Goal: Navigation & Orientation: Understand site structure

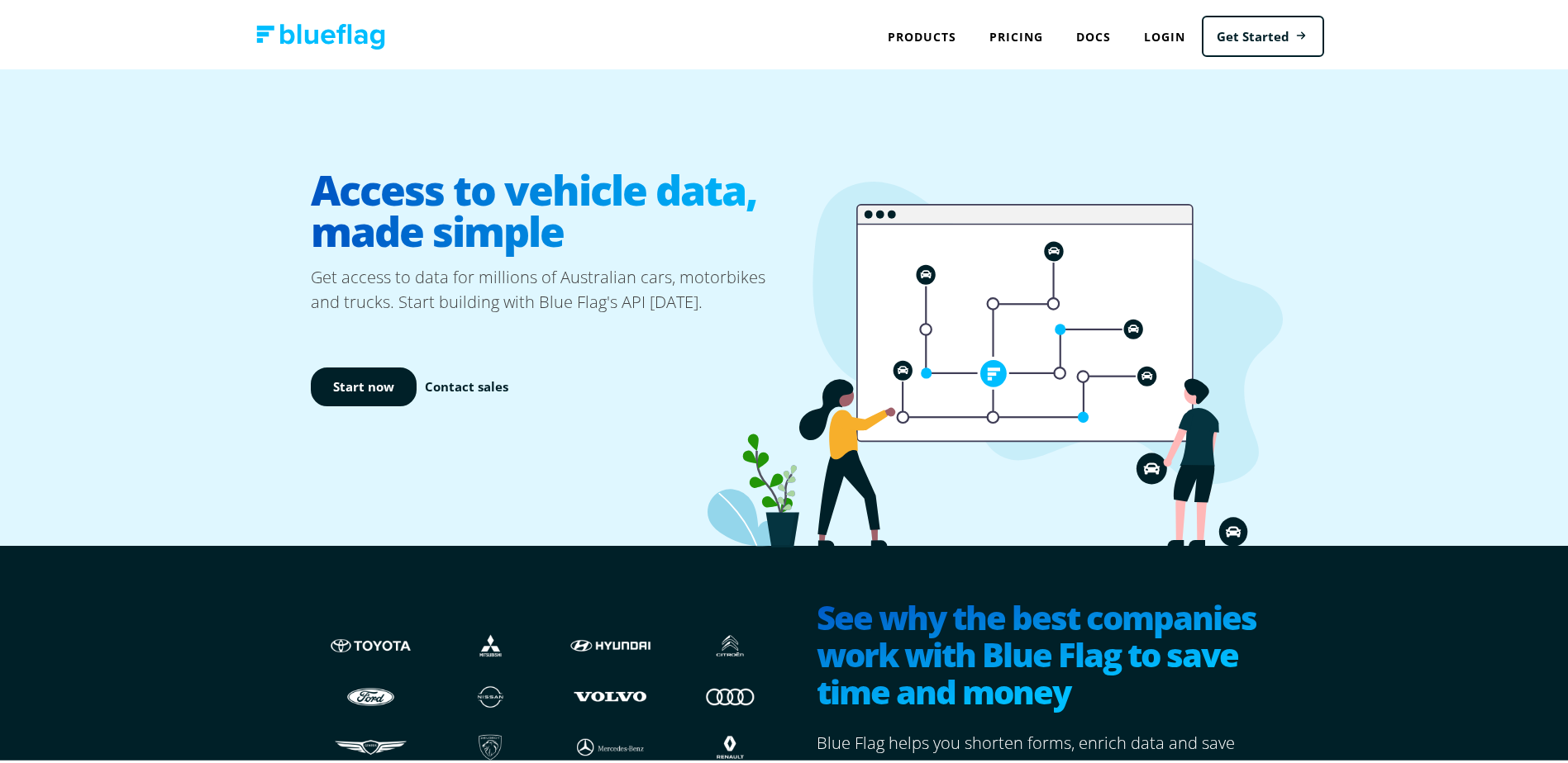
drag, startPoint x: 743, startPoint y: 561, endPoint x: 769, endPoint y: 185, distance: 376.9
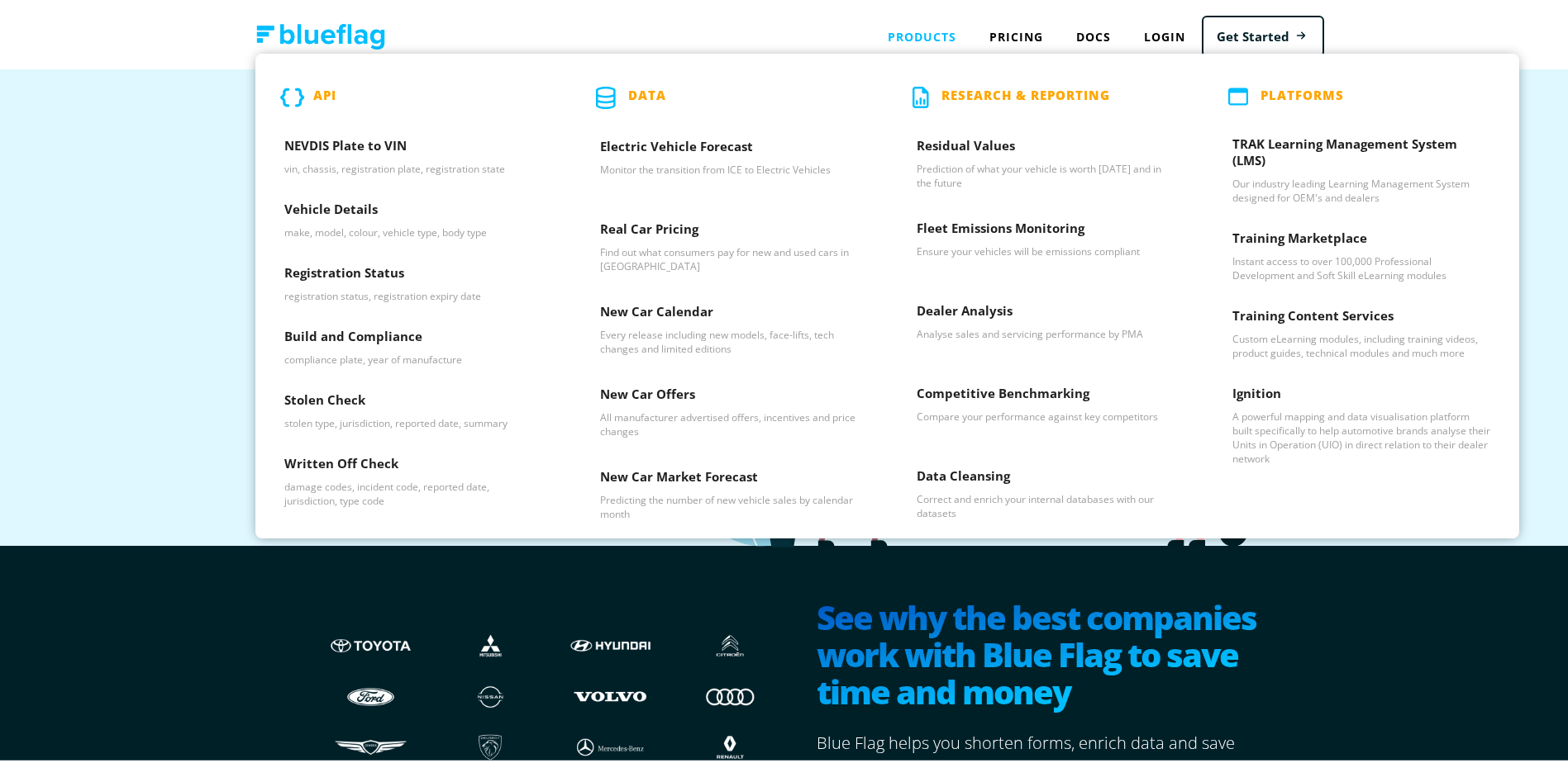
click at [935, 34] on div "Products API NEVDIS Plate to VIN vin, chassis, registration plate, registration…" at bounding box center [922, 33] width 101 height 34
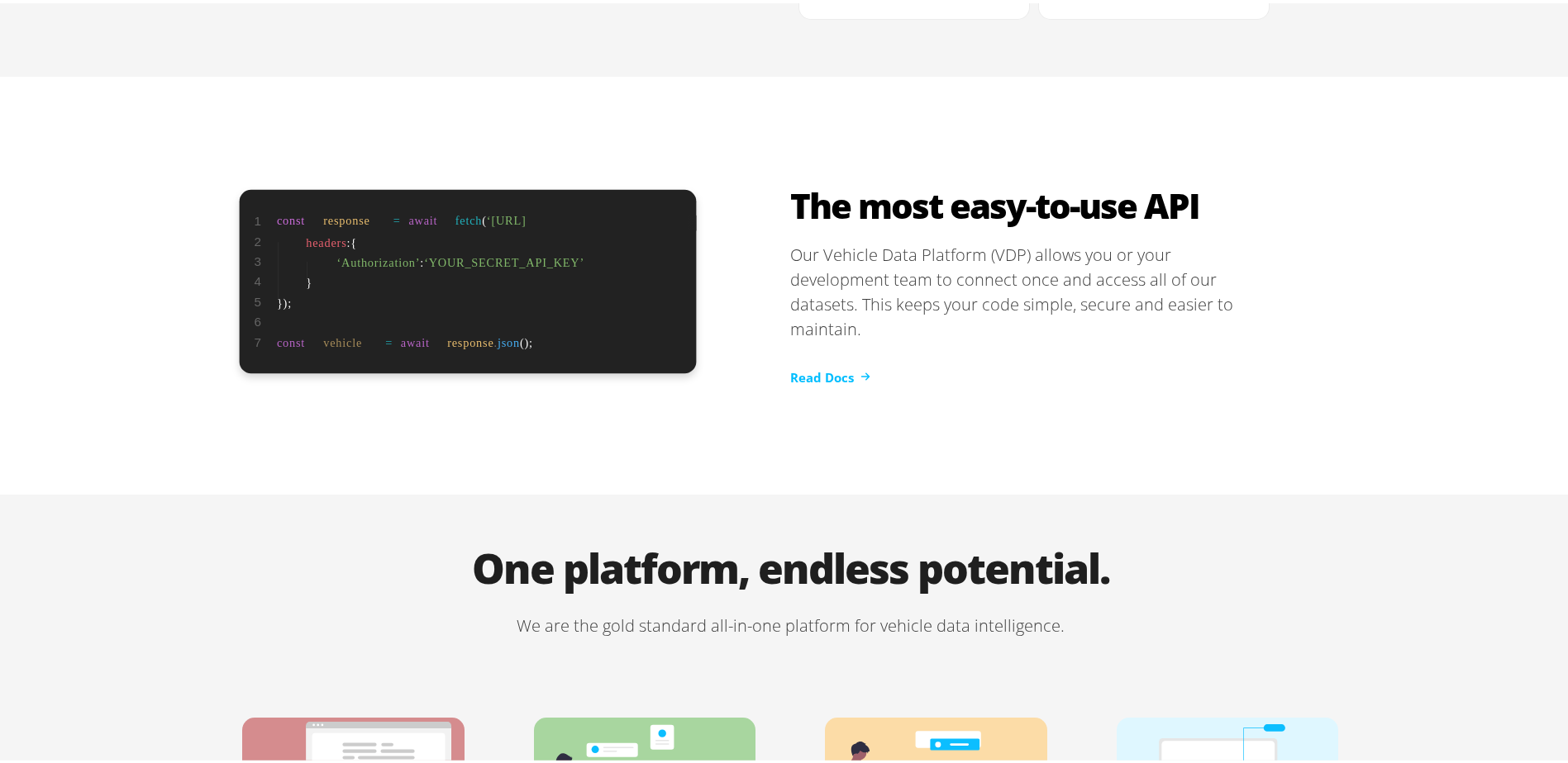
scroll to position [3369, 0]
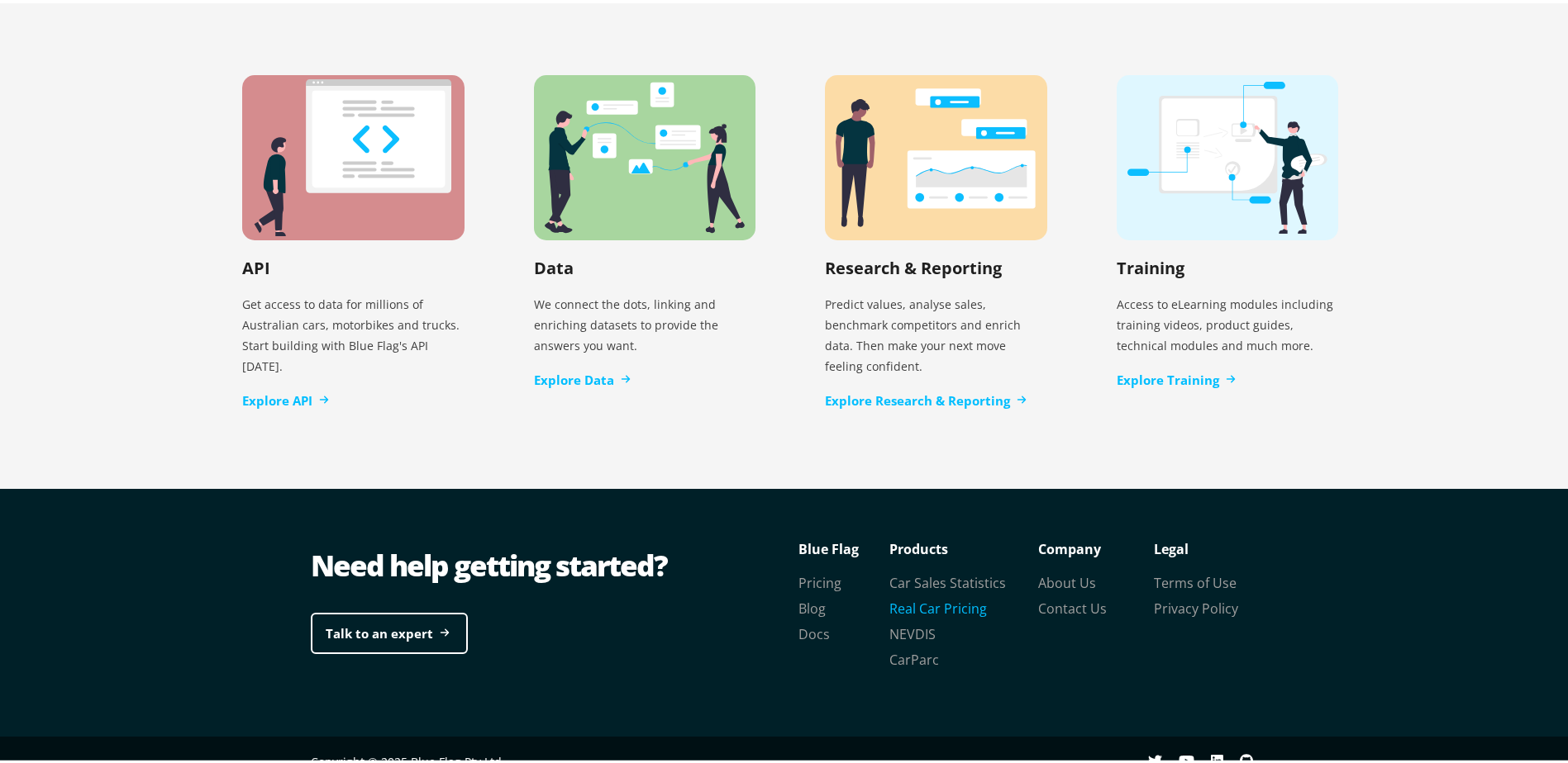
click at [947, 597] on link "Real Car Pricing" at bounding box center [938, 606] width 97 height 18
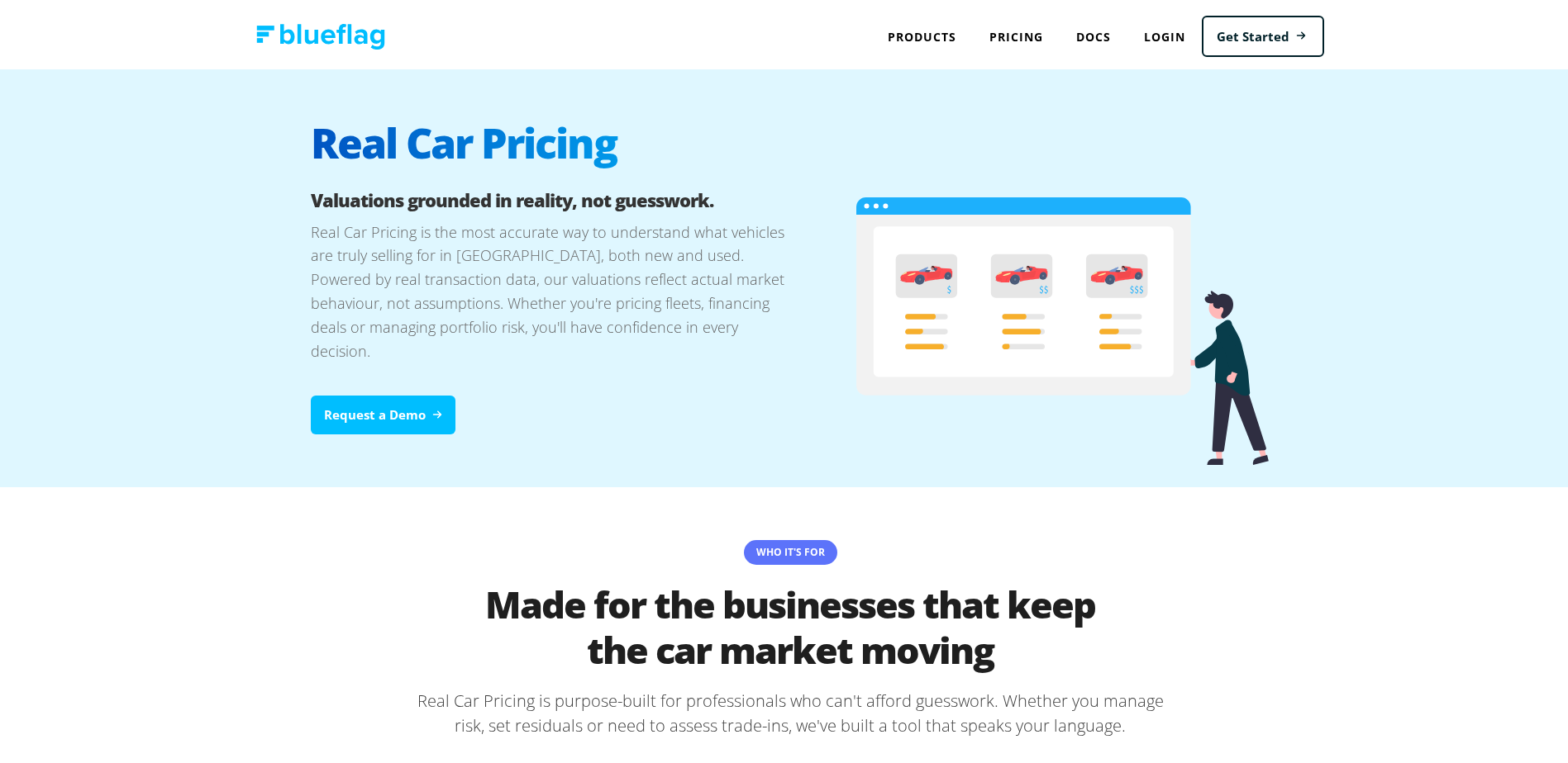
drag, startPoint x: 1238, startPoint y: 535, endPoint x: 1191, endPoint y: 62, distance: 475.3
click at [286, 34] on img at bounding box center [320, 33] width 129 height 26
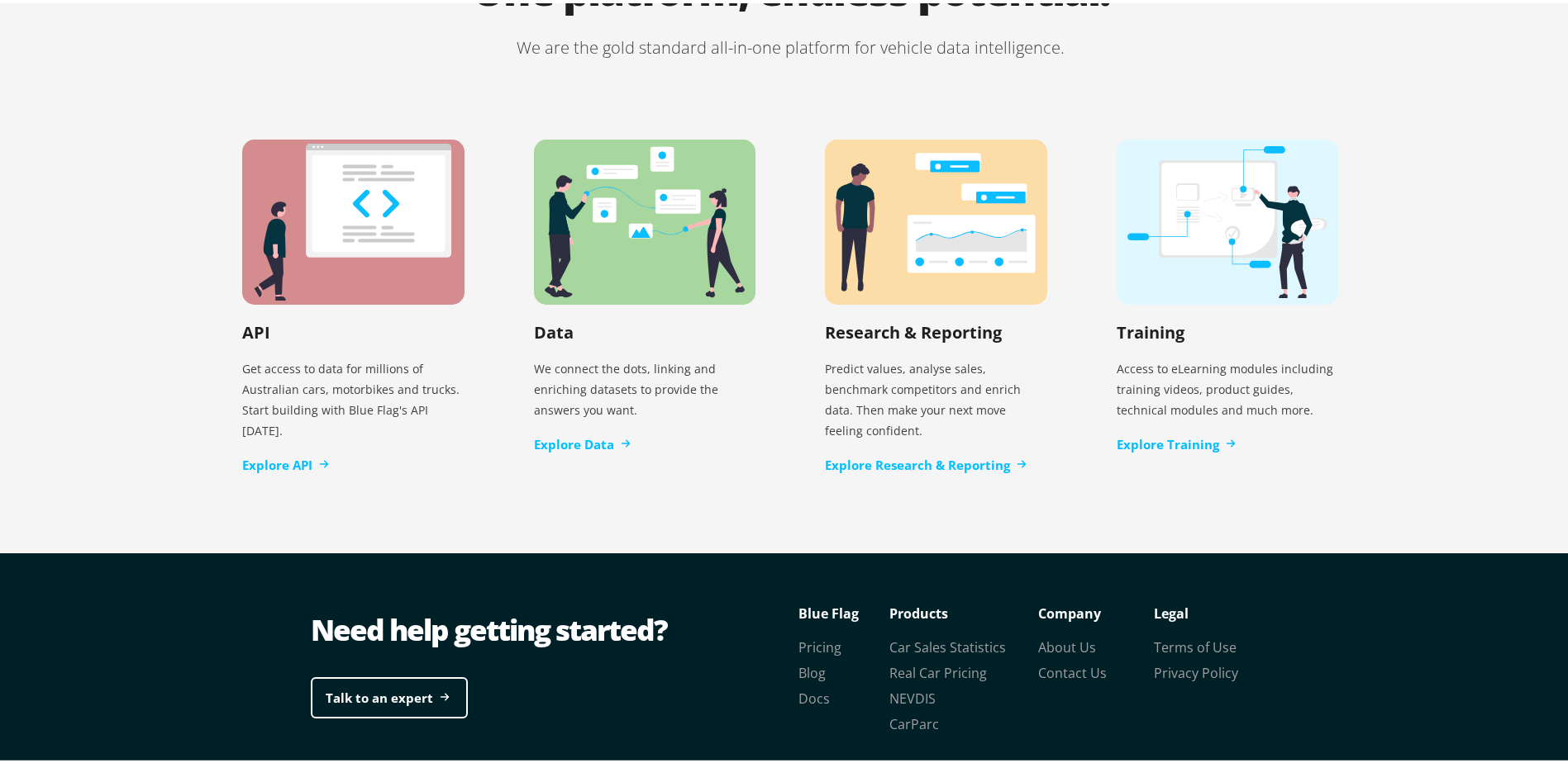
scroll to position [3369, 0]
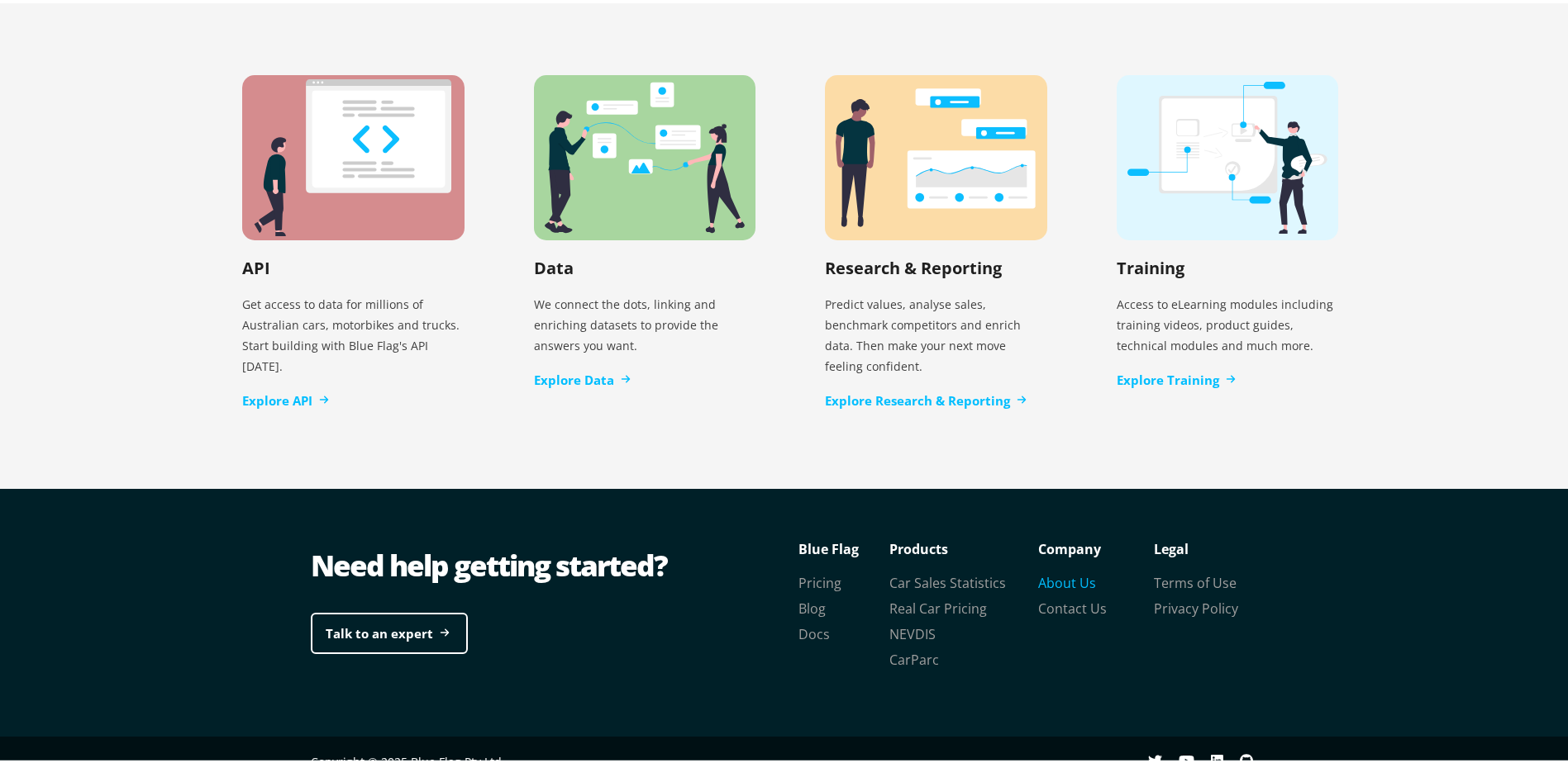
click at [1055, 571] on link "About Us" at bounding box center [1067, 580] width 58 height 18
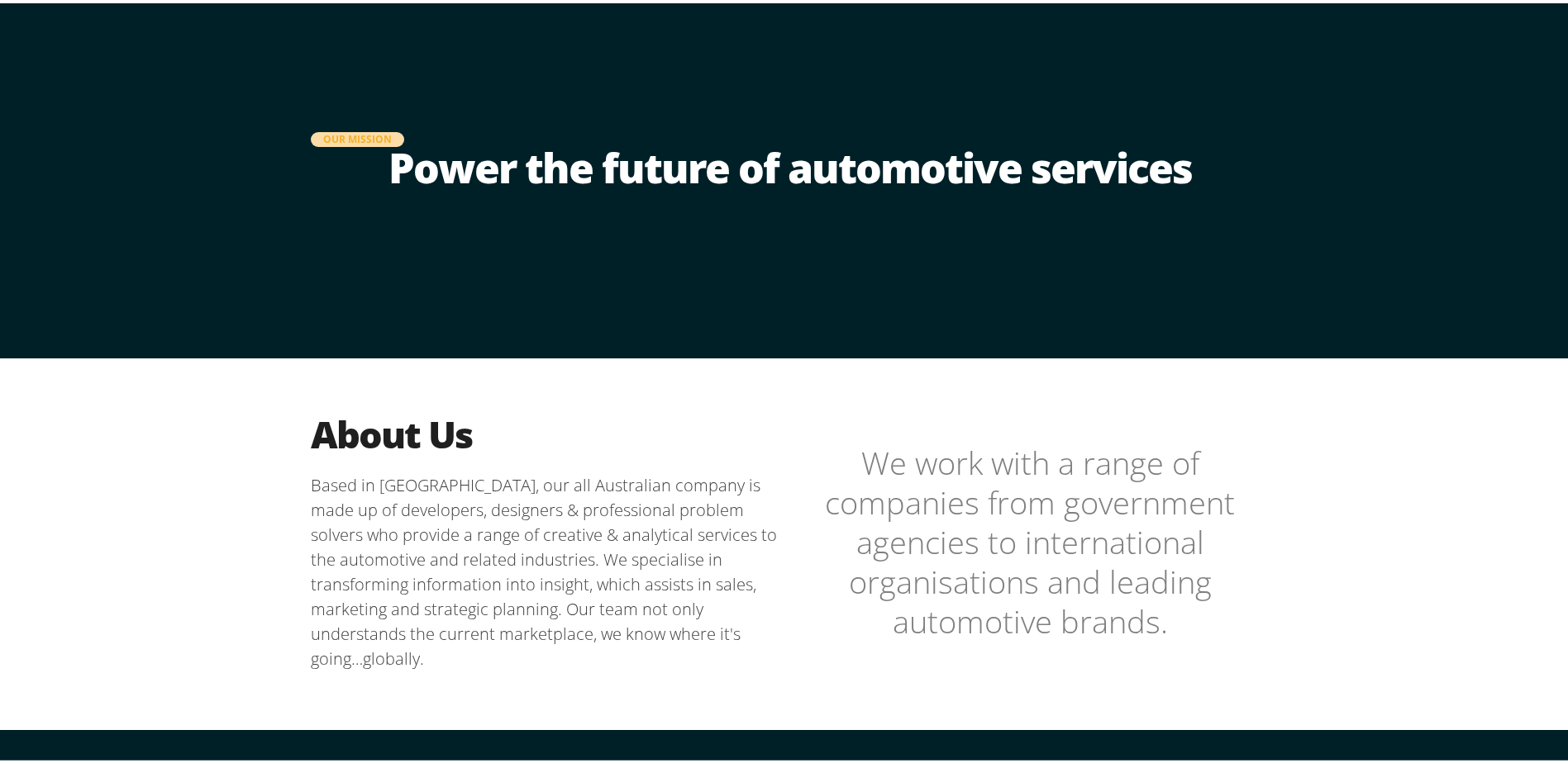
scroll to position [344, 0]
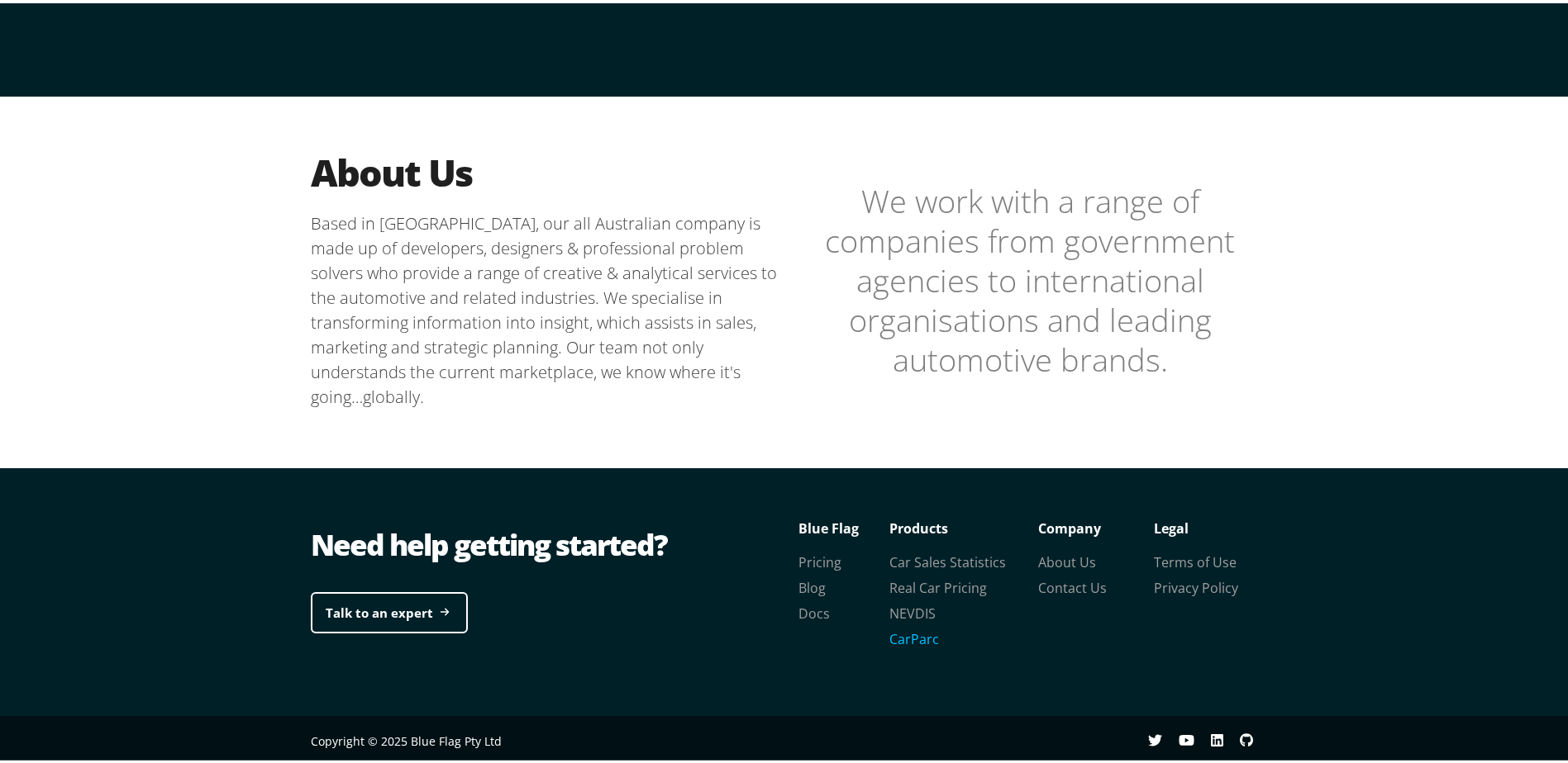
click at [895, 640] on link "CarParc" at bounding box center [915, 636] width 50 height 18
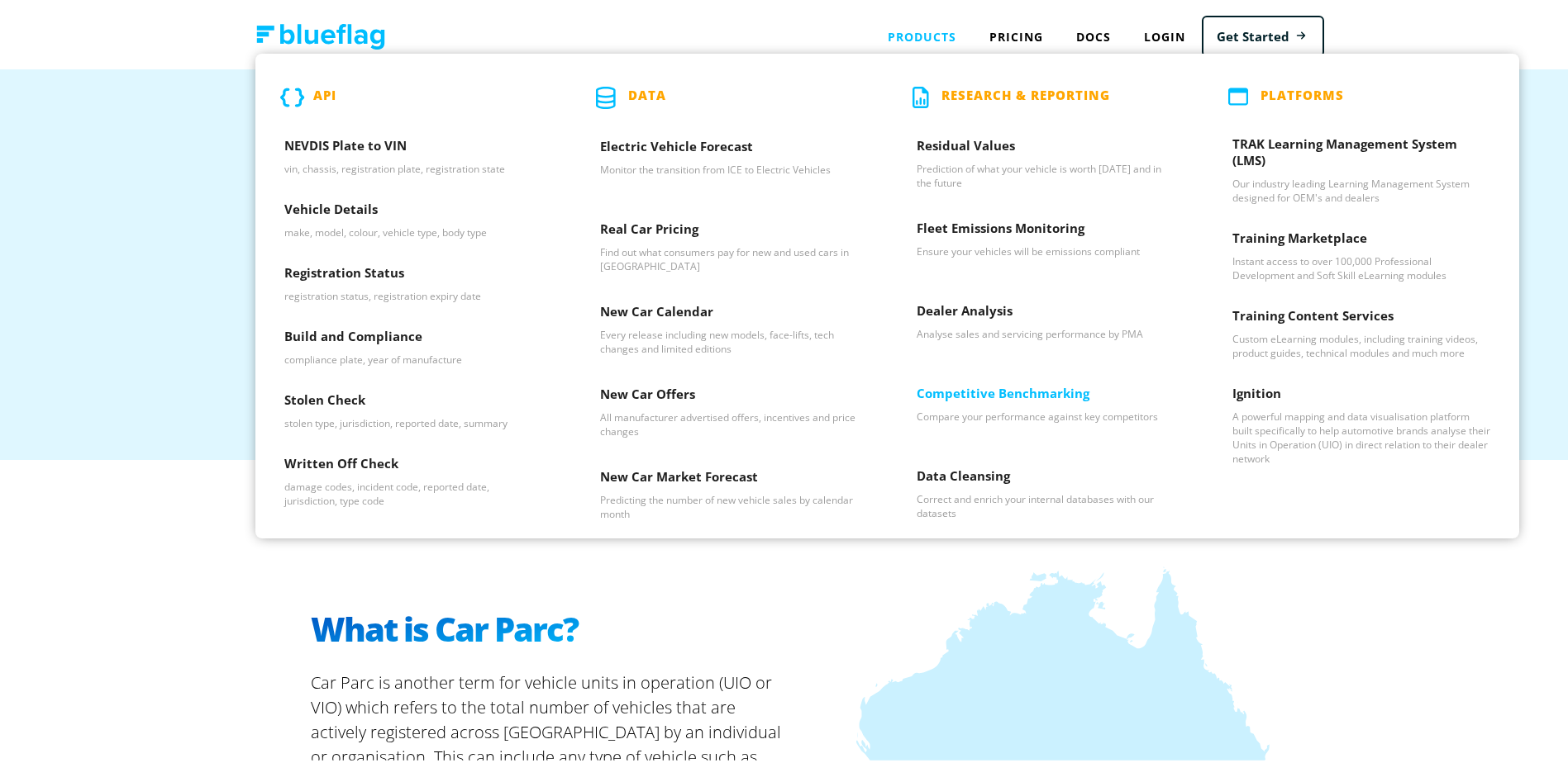
click at [962, 396] on h3 "Competitive Benchmarking" at bounding box center [1045, 394] width 258 height 25
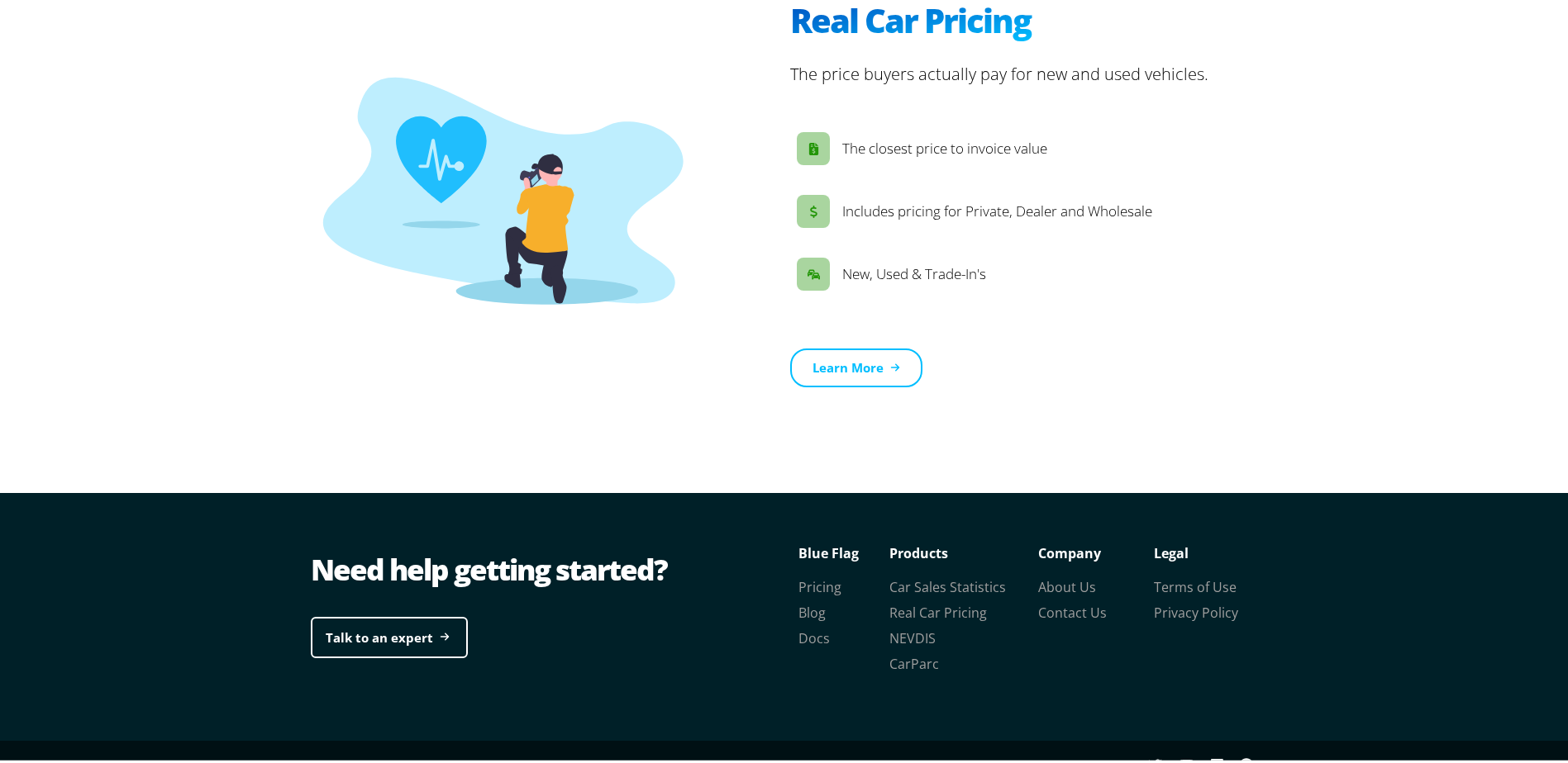
scroll to position [1852, 0]
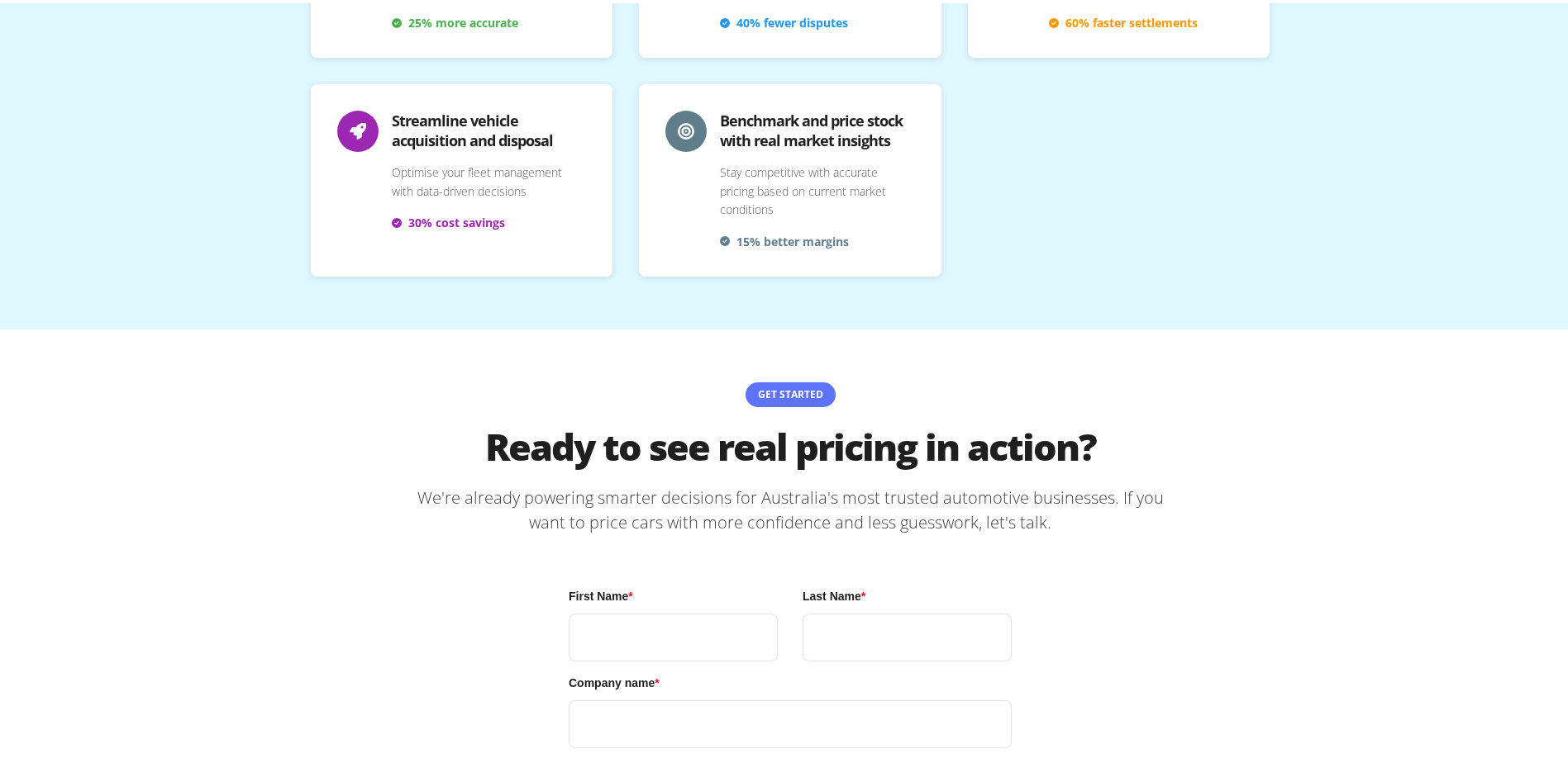
scroll to position [4012, 0]
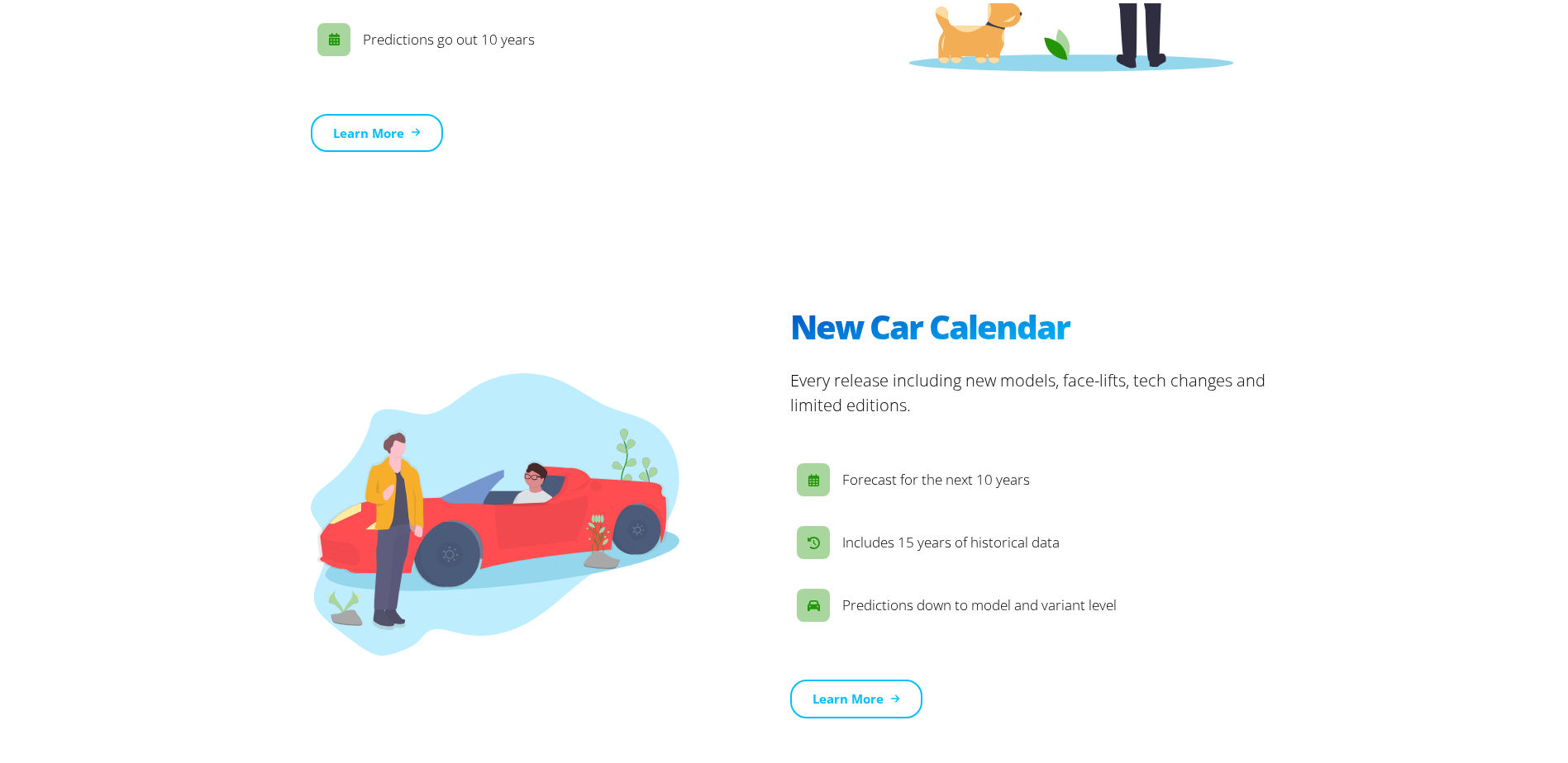
scroll to position [2065, 0]
